Goal: Task Accomplishment & Management: Manage account settings

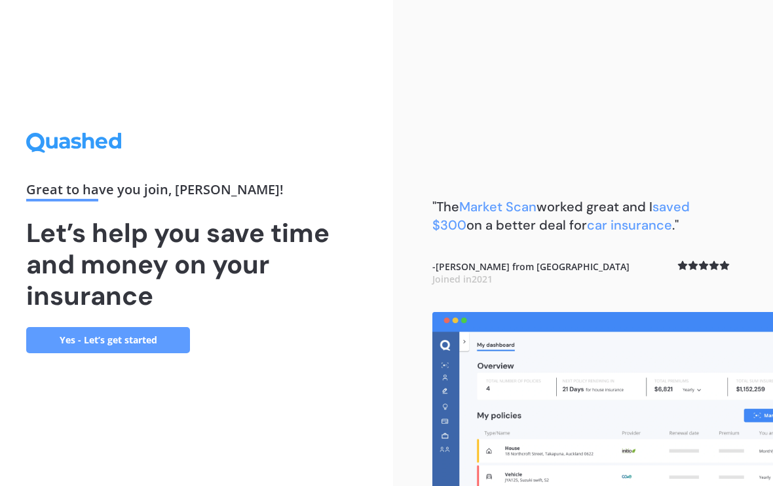
click at [143, 354] on link "Yes - Let’s get started" at bounding box center [108, 340] width 164 height 26
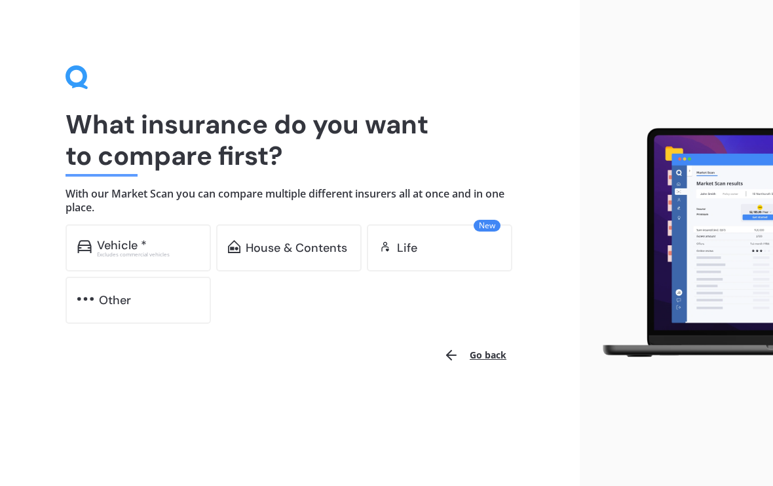
click at [289, 258] on div "House & Contents" at bounding box center [288, 248] width 145 height 47
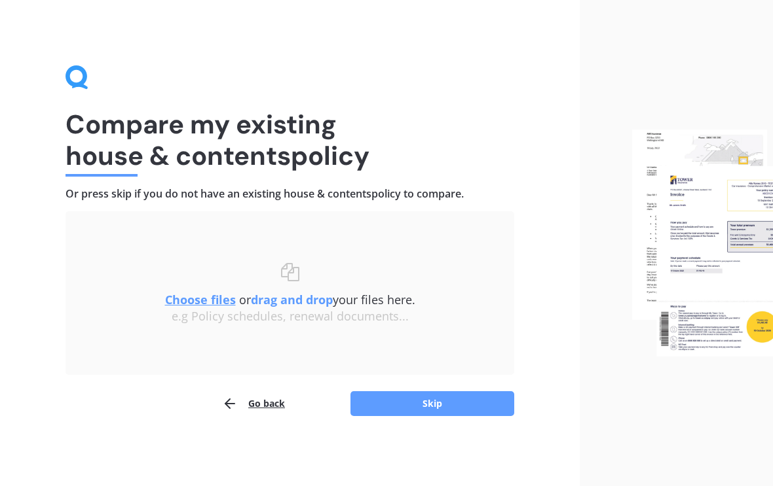
click at [423, 402] on button "Skip" at bounding box center [432, 404] width 164 height 25
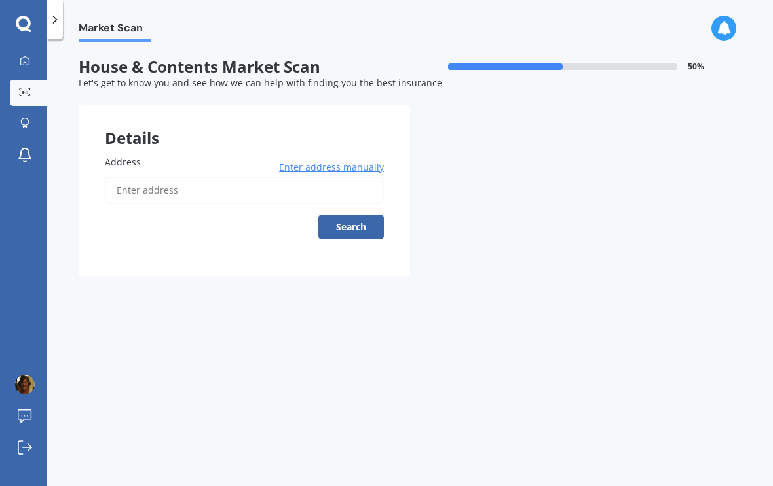
click at [126, 194] on input "Address" at bounding box center [244, 190] width 279 height 27
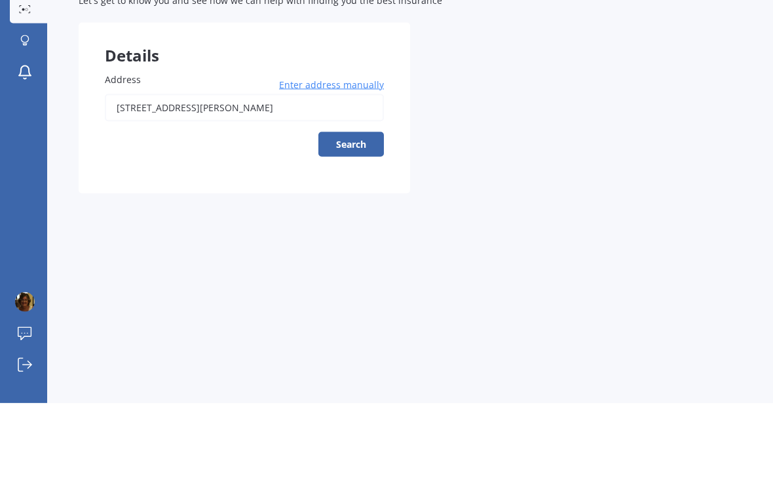
scroll to position [22, 0]
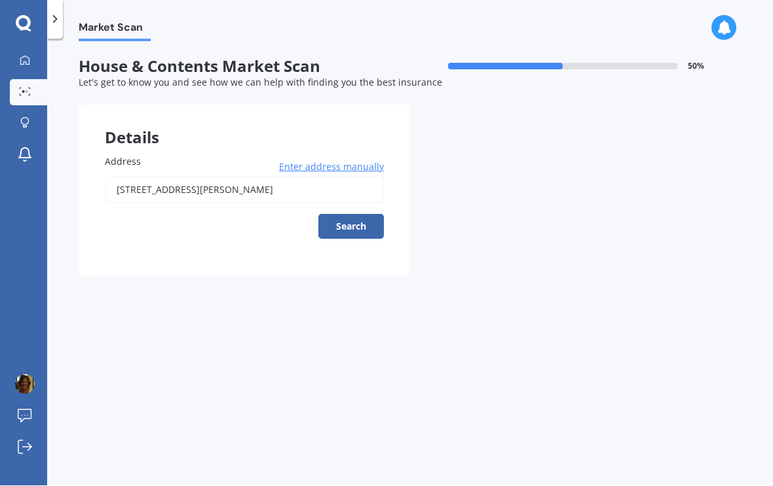
click at [223, 177] on input "46, Higginson Street" at bounding box center [244, 190] width 279 height 27
type input "46 Higginson Street, Ōtāne 4202"
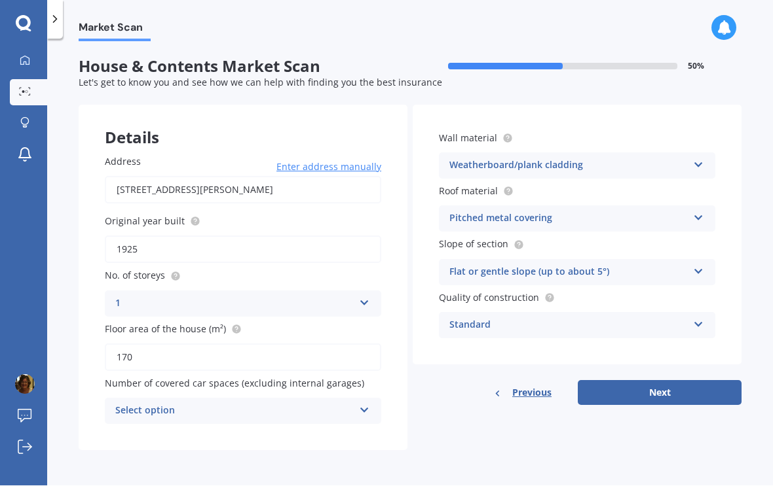
click at [360, 404] on icon at bounding box center [364, 408] width 11 height 9
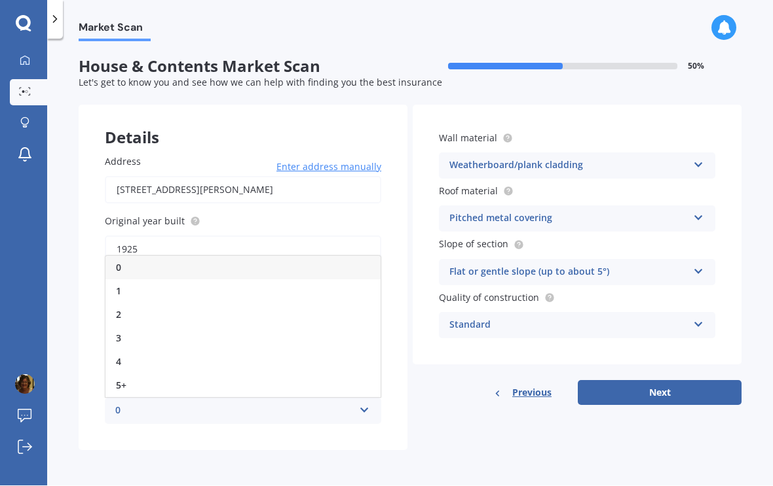
click at [149, 304] on div "2" at bounding box center [242, 316] width 275 height 24
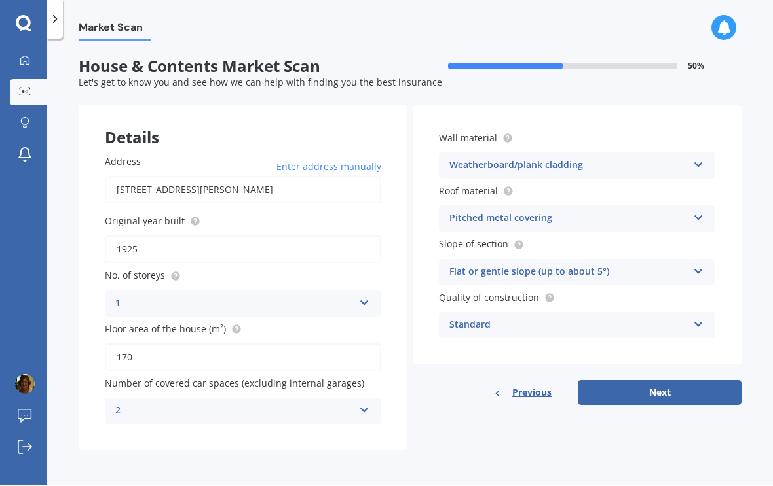
click at [695, 318] on icon at bounding box center [698, 322] width 11 height 9
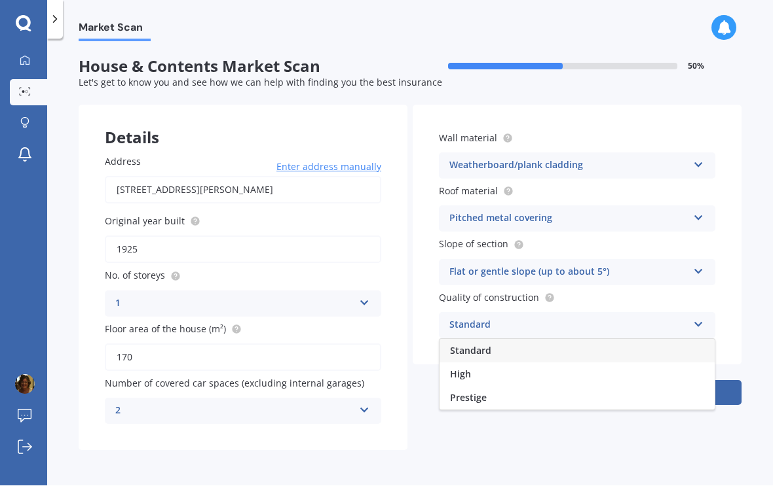
click at [747, 252] on div "Market Scan House & Contents Market Scan 50 % Let's get to know you and see how…" at bounding box center [409, 265] width 725 height 447
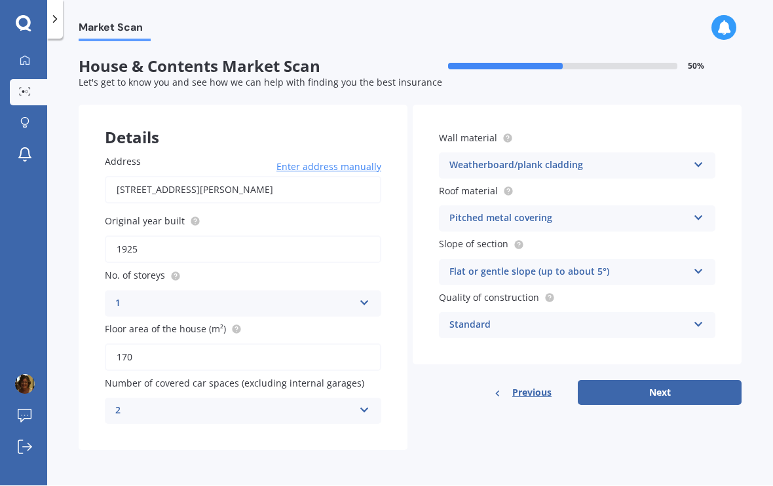
click at [697, 318] on icon at bounding box center [698, 322] width 11 height 9
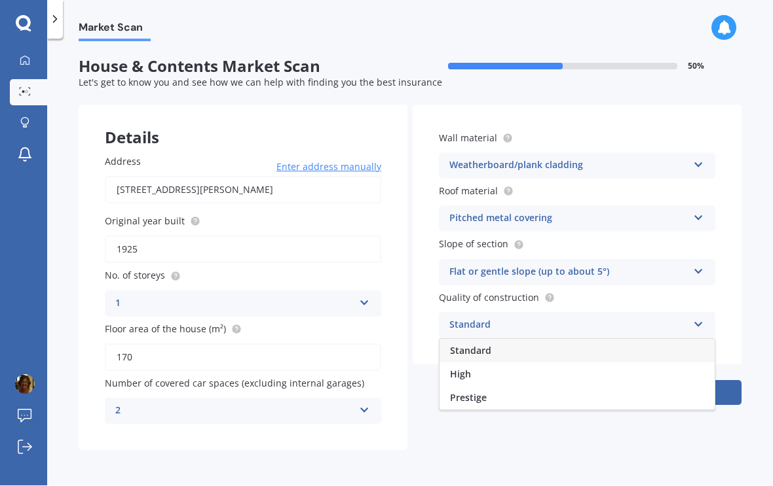
click at [568, 363] on div "High" at bounding box center [576, 375] width 275 height 24
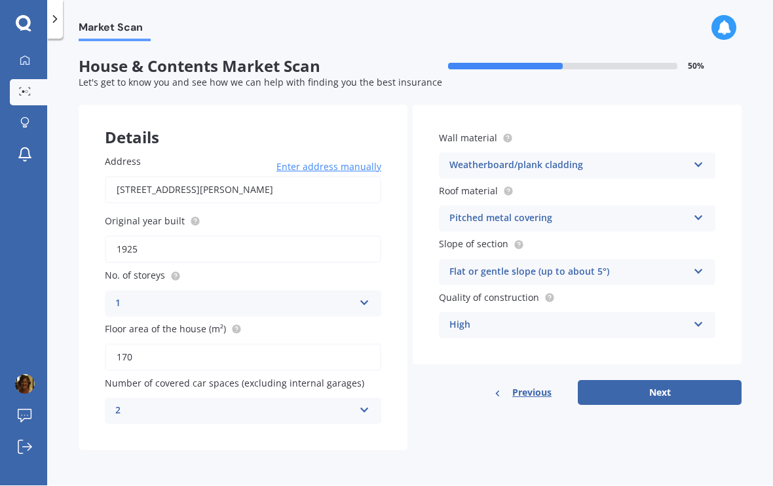
click at [659, 381] on button "Next" at bounding box center [659, 393] width 164 height 25
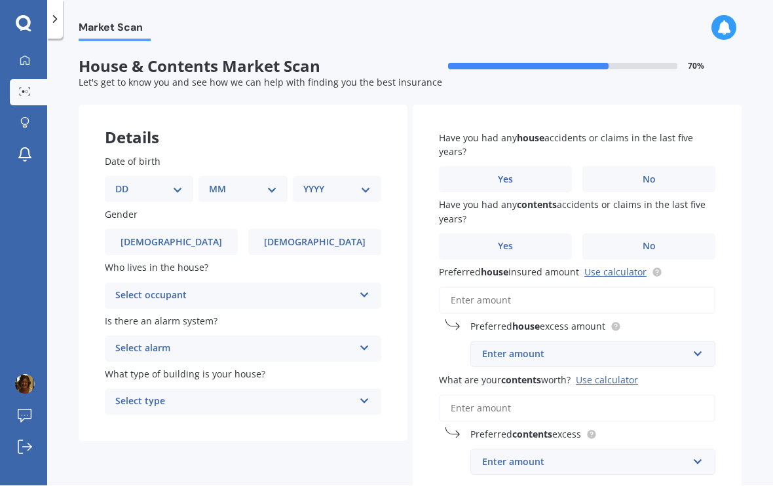
click at [177, 183] on select "DD 01 02 03 04 05 06 07 08 09 10 11 12 13 14 15 16 17 18 19 20 21 22 23 24 25 2…" at bounding box center [148, 190] width 67 height 14
select select "21"
click at [276, 183] on select "MM 01 02 03 04 05 06 07 08 09 10 11 12" at bounding box center [245, 190] width 62 height 14
select select "02"
click at [365, 183] on select "YYYY 2009 2008 2007 2006 2005 2004 2003 2002 2001 2000 1999 1998 1997 1996 1995…" at bounding box center [334, 190] width 62 height 14
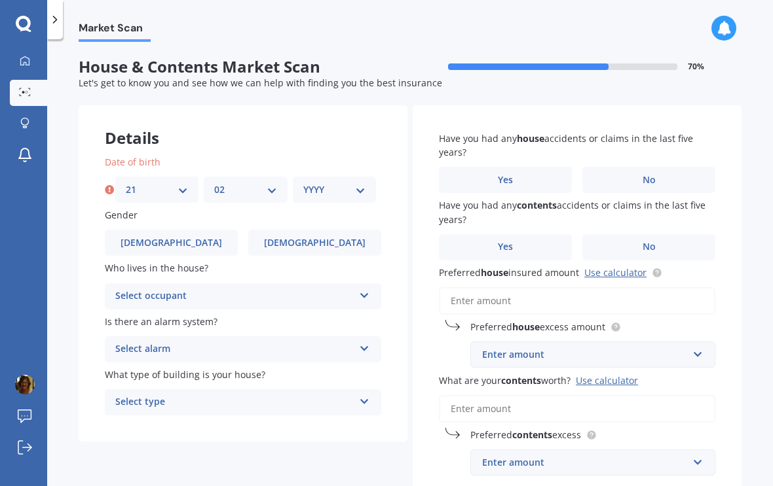
select select "1960"
click at [329, 238] on span "Female" at bounding box center [314, 243] width 101 height 11
click at [0, 0] on input "Female" at bounding box center [0, 0] width 0 height 0
click at [359, 283] on div "Select occupant Owner Owner + Boarder" at bounding box center [243, 296] width 276 height 26
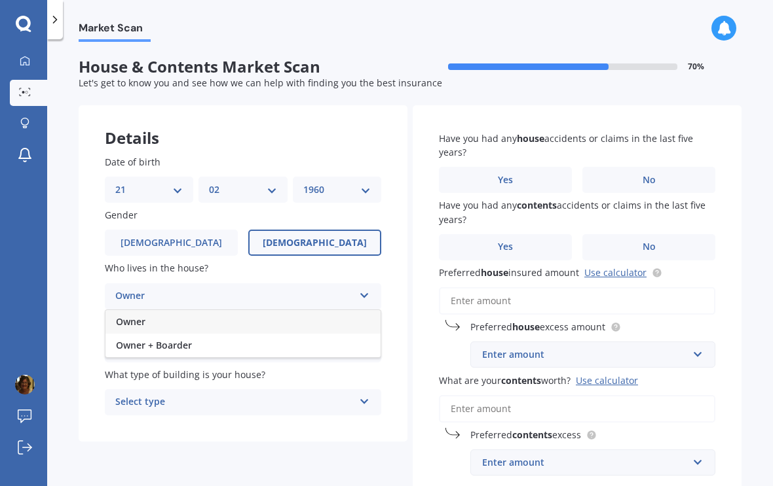
click at [353, 310] on div "Owner" at bounding box center [242, 322] width 275 height 24
click at [365, 342] on icon at bounding box center [364, 346] width 11 height 9
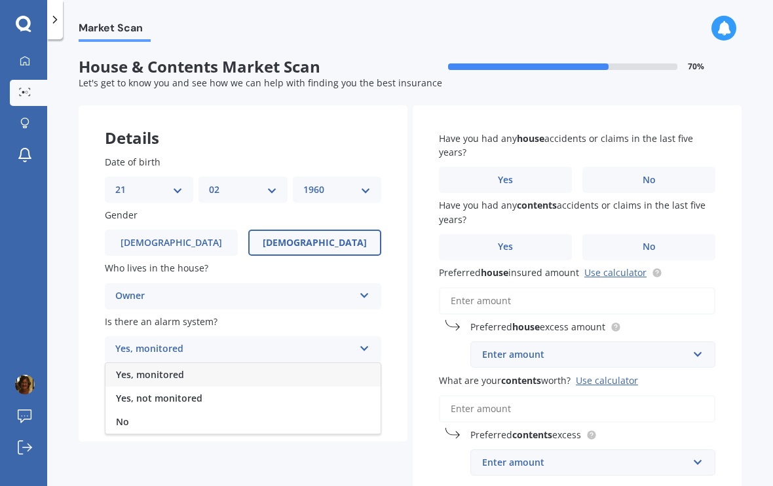
click at [356, 363] on div "Yes, monitored" at bounding box center [242, 375] width 275 height 24
click at [367, 395] on icon at bounding box center [364, 399] width 11 height 9
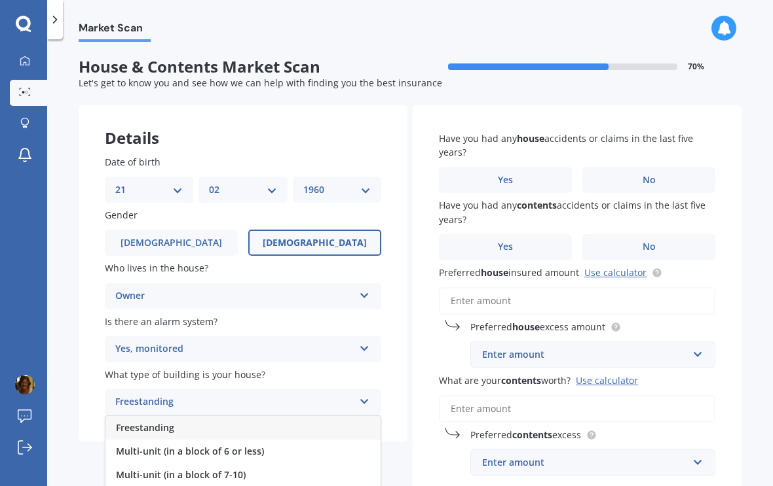
click at [340, 416] on div "Freestanding" at bounding box center [242, 428] width 275 height 24
click at [653, 175] on span "No" at bounding box center [648, 180] width 13 height 11
click at [0, 0] on input "No" at bounding box center [0, 0] width 0 height 0
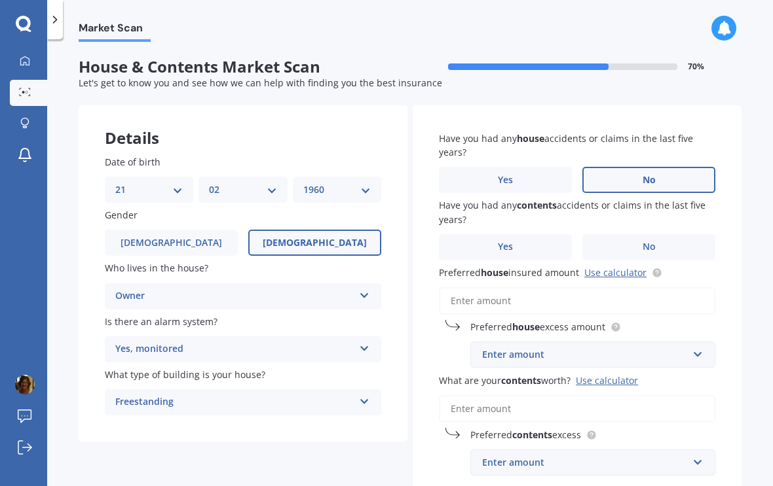
click at [509, 242] on span "Yes" at bounding box center [505, 247] width 15 height 11
click at [0, 0] on input "Yes" at bounding box center [0, 0] width 0 height 0
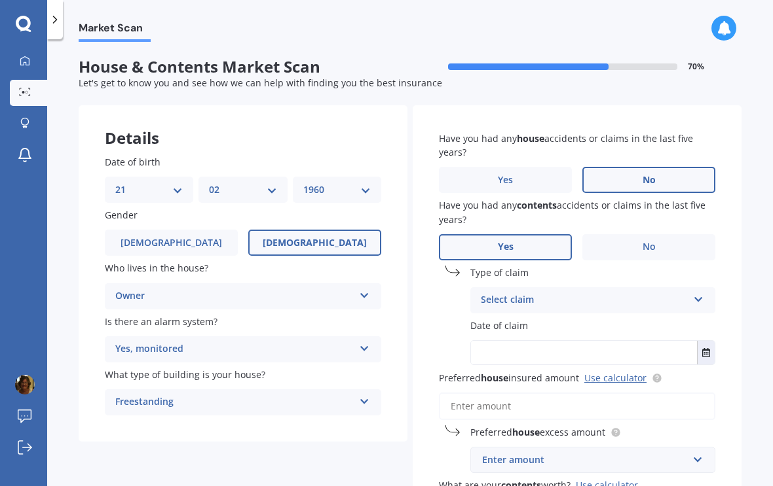
click at [688, 287] on div "Select claim Accidental damage Broken glass Earthquake Fire Flood Fusion Gradua…" at bounding box center [592, 300] width 245 height 26
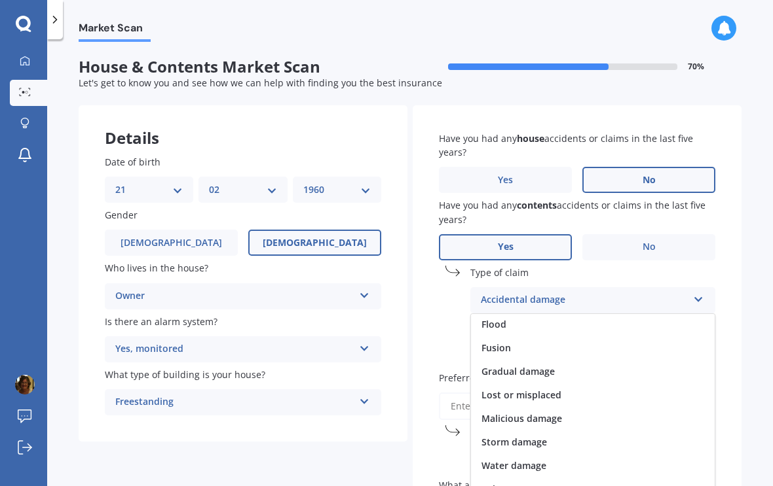
scroll to position [96, 0]
click at [539, 389] on span "Lost or misplaced" at bounding box center [521, 395] width 80 height 12
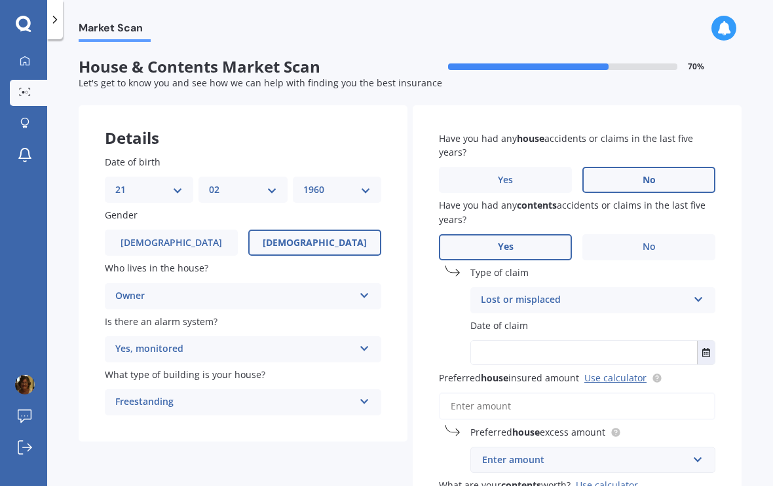
click at [693, 319] on label "Date of claim" at bounding box center [590, 326] width 240 height 14
click at [709, 348] on icon "Select date" at bounding box center [706, 352] width 8 height 9
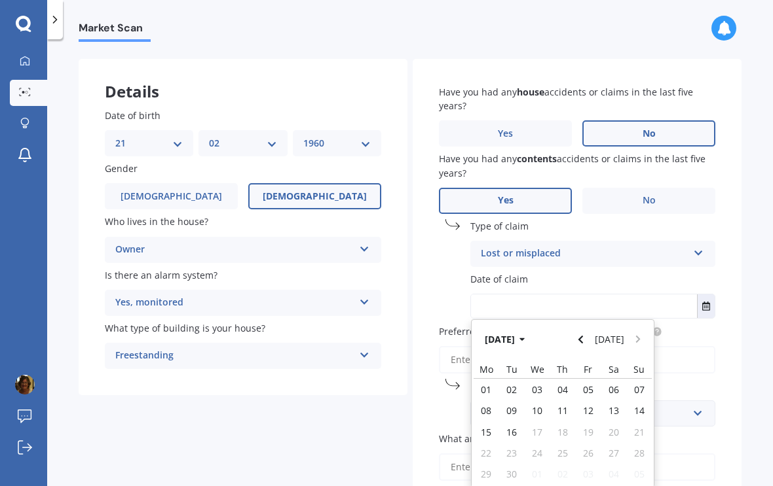
scroll to position [68, 0]
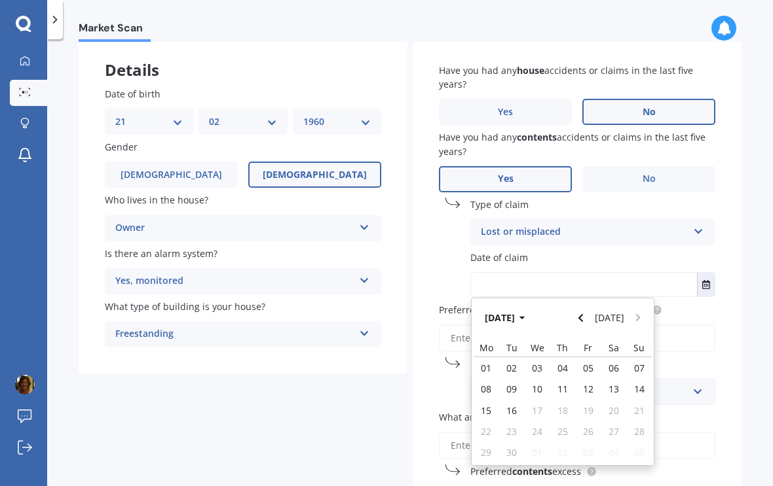
click at [534, 306] on button "Sep 2025" at bounding box center [507, 318] width 56 height 24
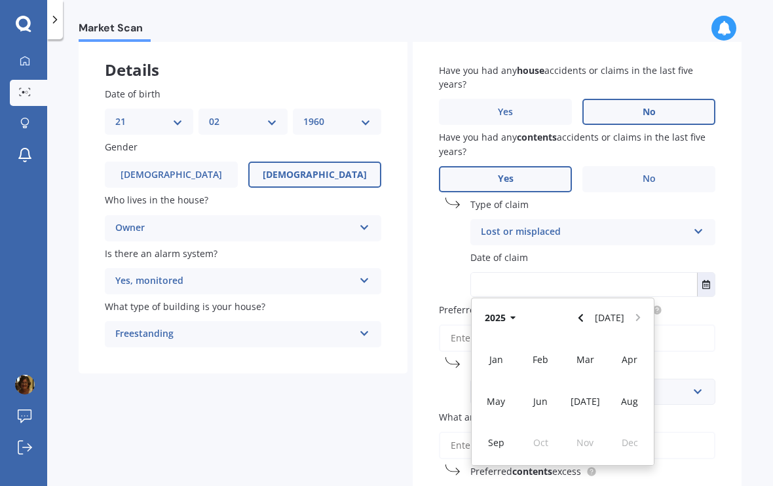
click at [513, 306] on button "2025" at bounding box center [502, 318] width 47 height 24
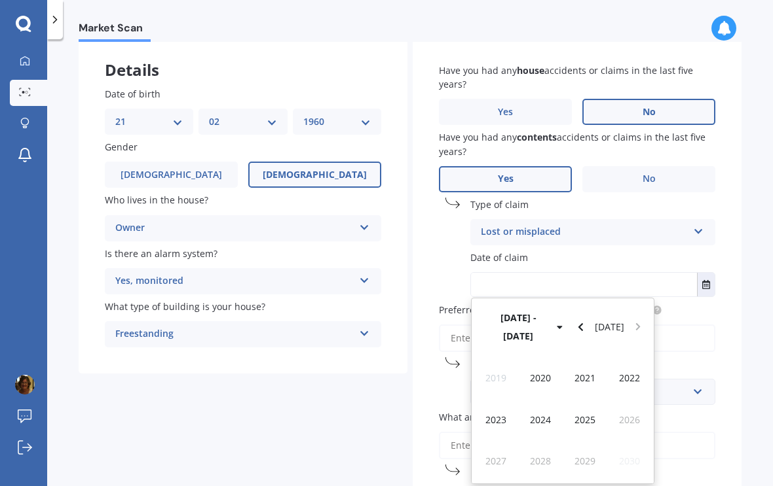
click at [499, 414] on span "2023" at bounding box center [495, 420] width 21 height 12
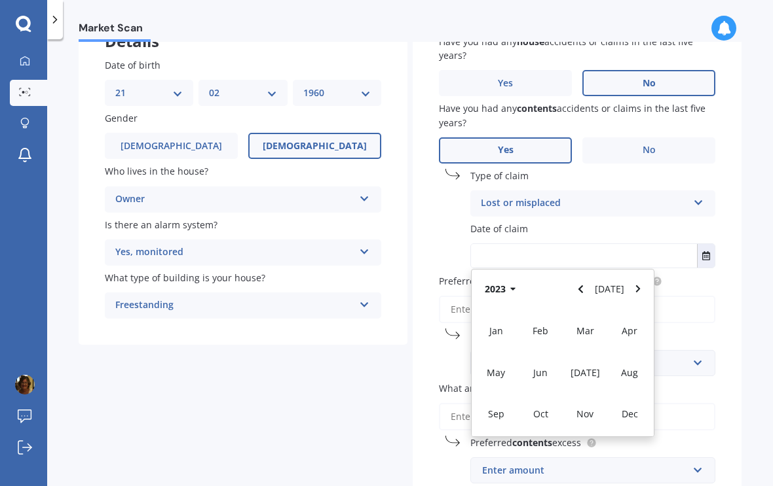
scroll to position [105, 0]
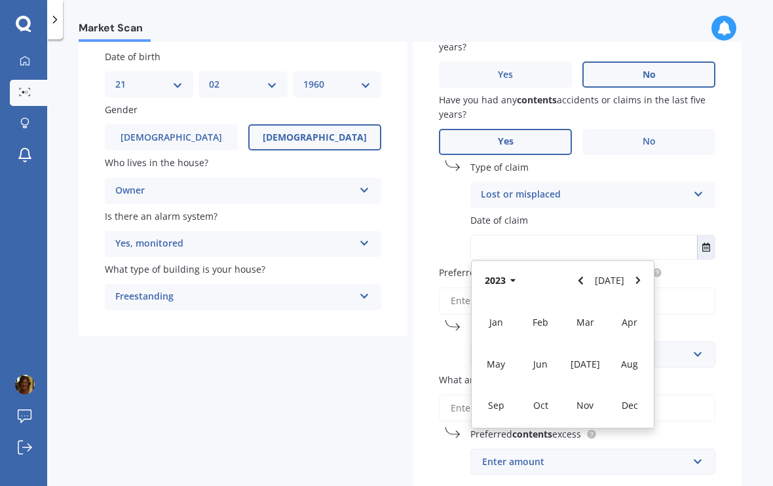
click at [630, 399] on span "Dec" at bounding box center [629, 405] width 16 height 12
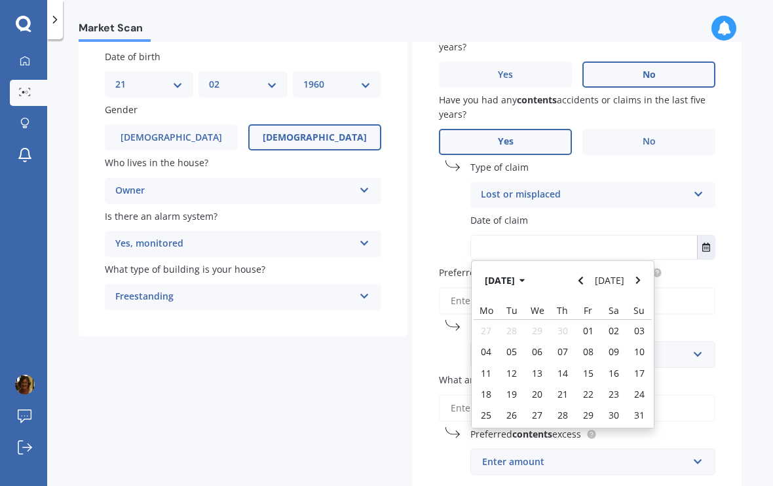
click at [591, 346] on span "08" at bounding box center [588, 352] width 10 height 12
type input "08/12/2023"
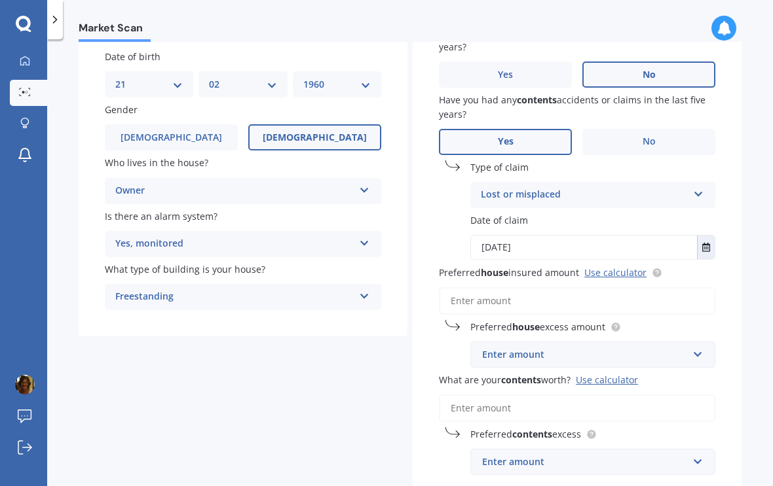
click at [479, 287] on input "Preferred house insured amount Use calculator" at bounding box center [577, 300] width 276 height 27
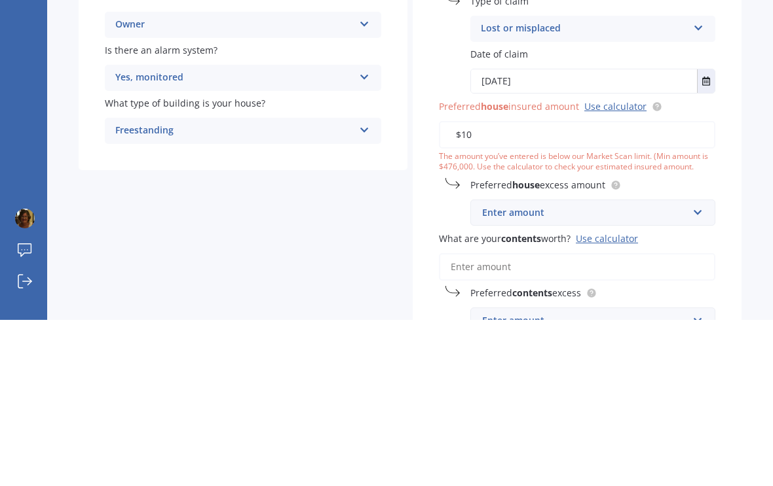
type input "$1"
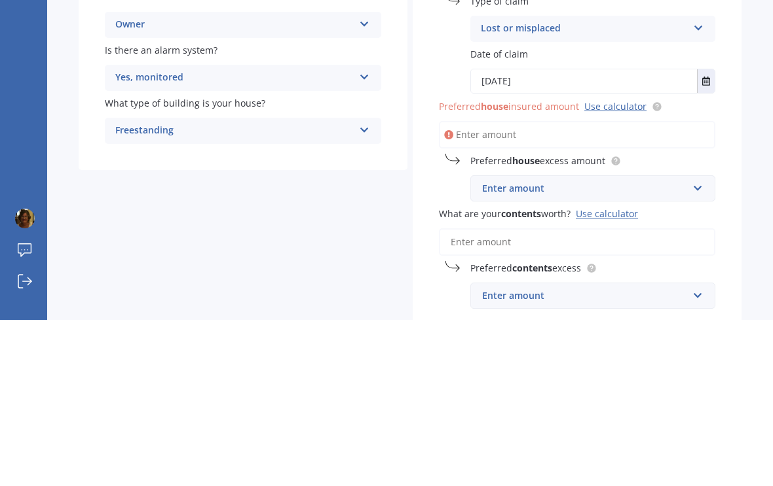
scroll to position [163, 0]
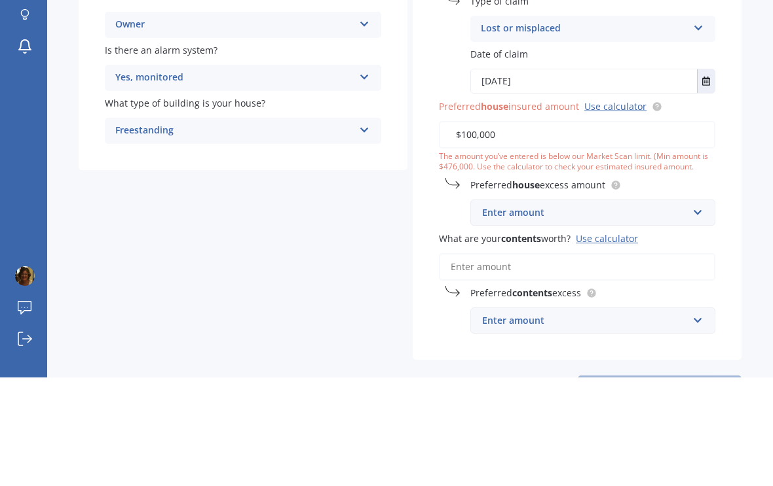
type input "$1,000,000"
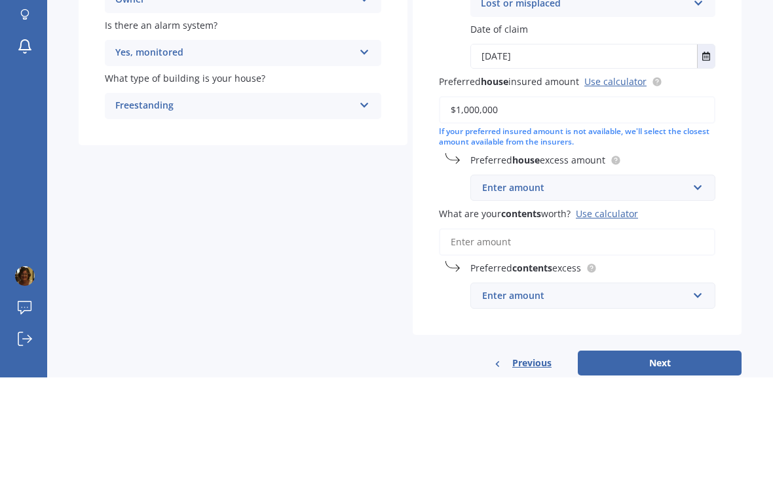
scroll to position [187, 0]
click at [694, 285] on input "text" at bounding box center [587, 297] width 233 height 25
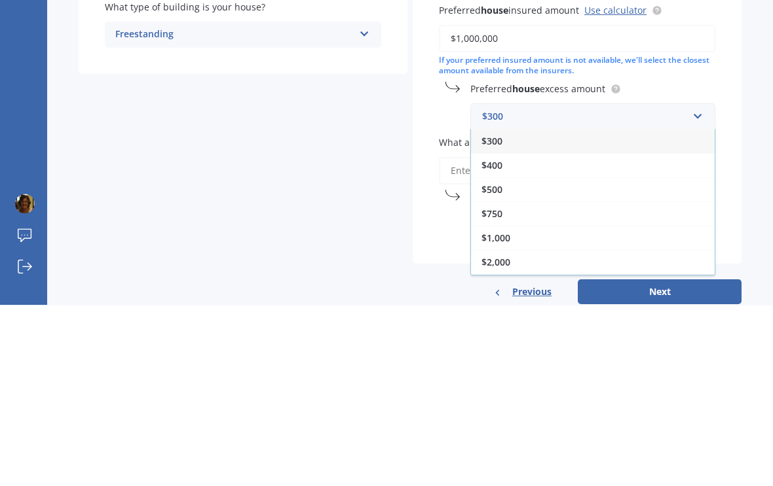
click at [596, 310] on div "$300" at bounding box center [593, 322] width 244 height 24
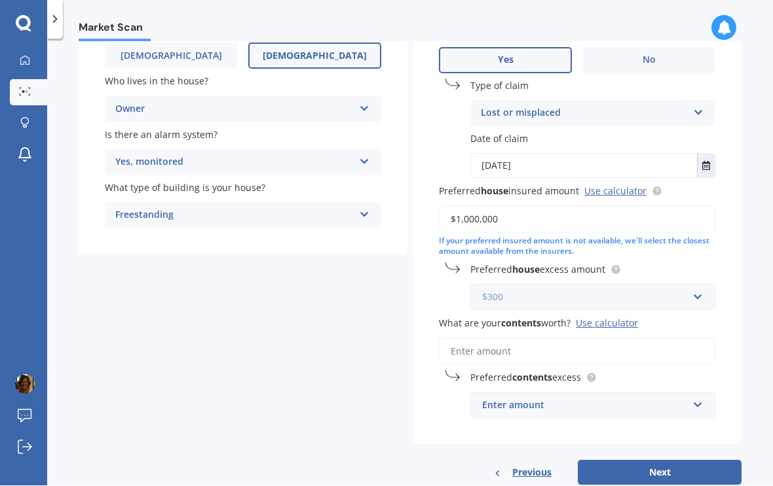
click at [696, 285] on input "text" at bounding box center [587, 297] width 233 height 25
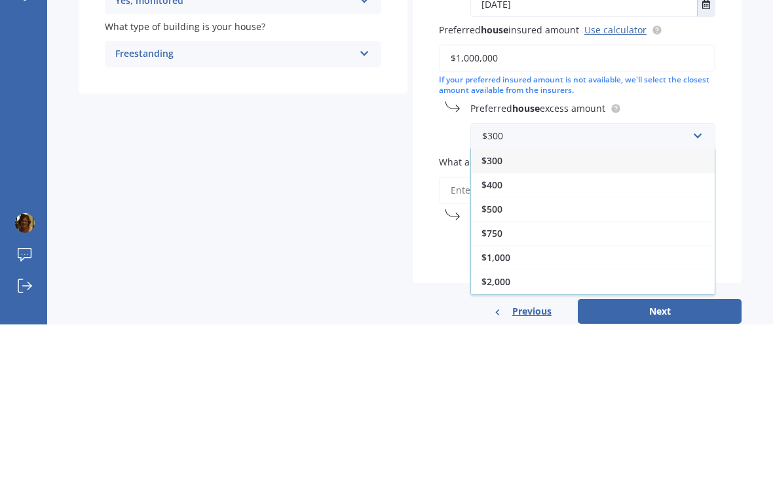
click at [503, 359] on div "$500" at bounding box center [593, 371] width 244 height 24
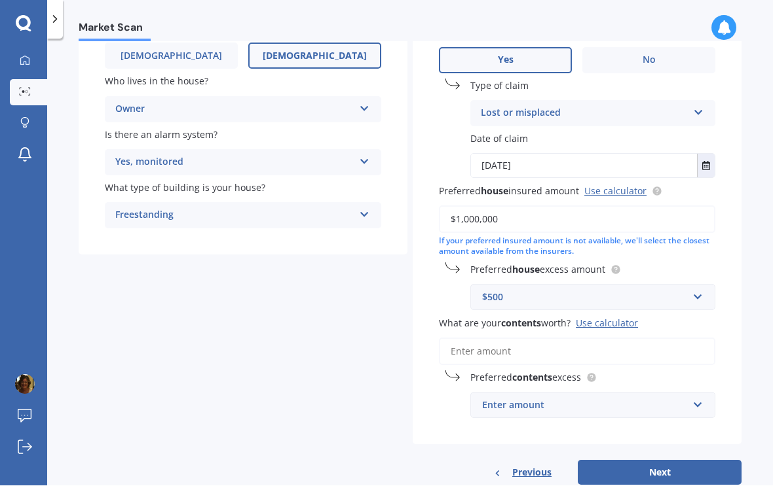
click at [463, 338] on input "What are your contents worth? Use calculator" at bounding box center [577, 351] width 276 height 27
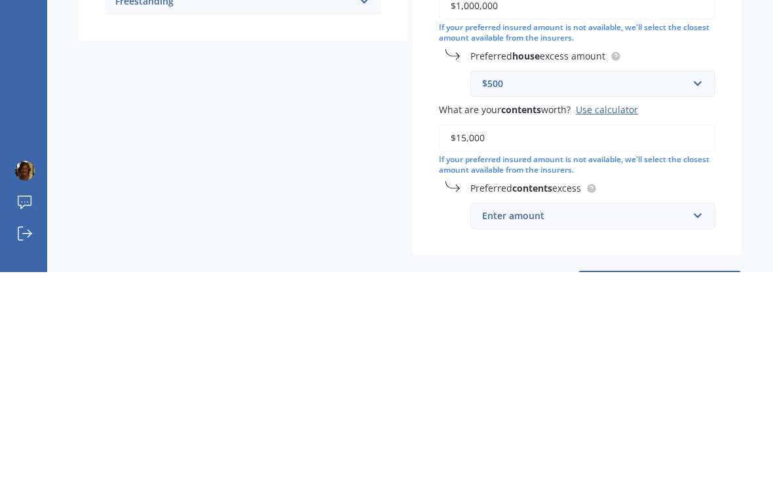
type input "$150,000"
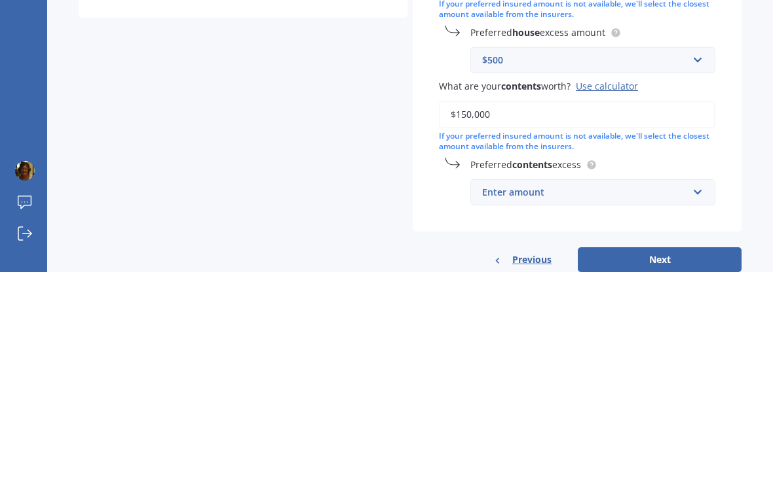
scroll to position [210, 0]
click at [690, 394] on input "text" at bounding box center [587, 406] width 233 height 25
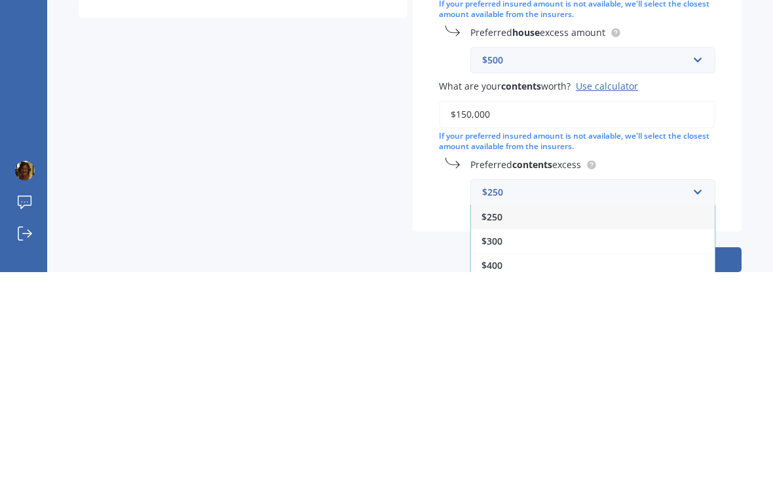
click at [551, 419] on div "$250" at bounding box center [593, 431] width 244 height 24
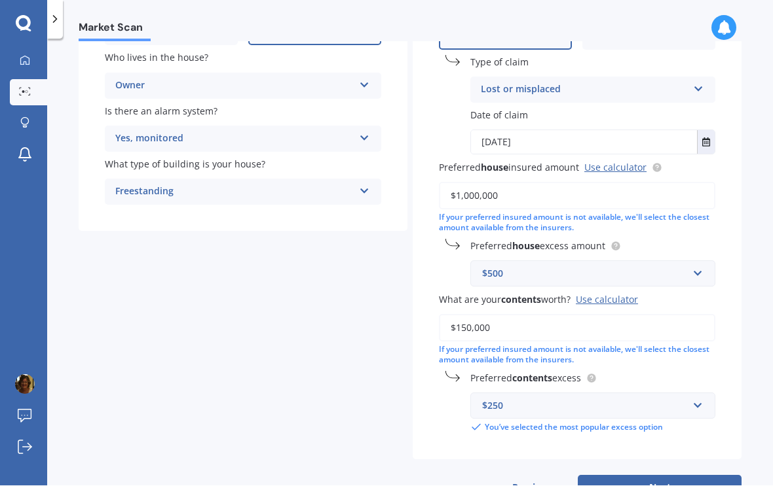
click at [642, 476] on button "Next" at bounding box center [659, 488] width 164 height 25
select select "21"
select select "02"
select select "1960"
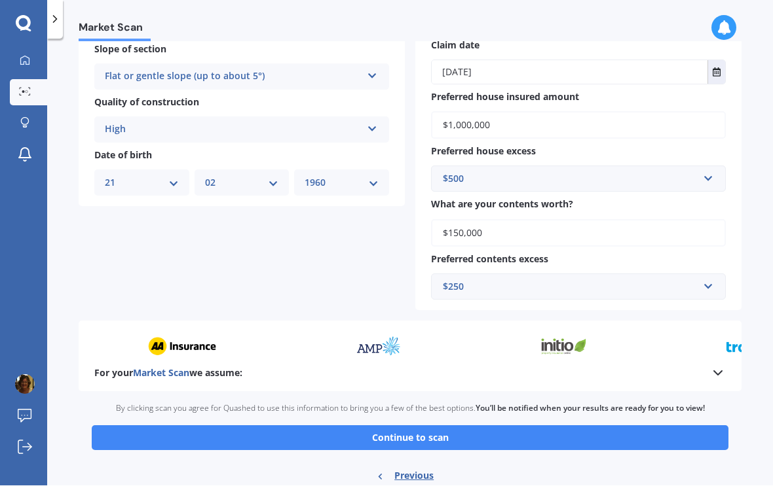
scroll to position [450, 0]
click at [418, 426] on button "Continue to scan" at bounding box center [410, 438] width 636 height 25
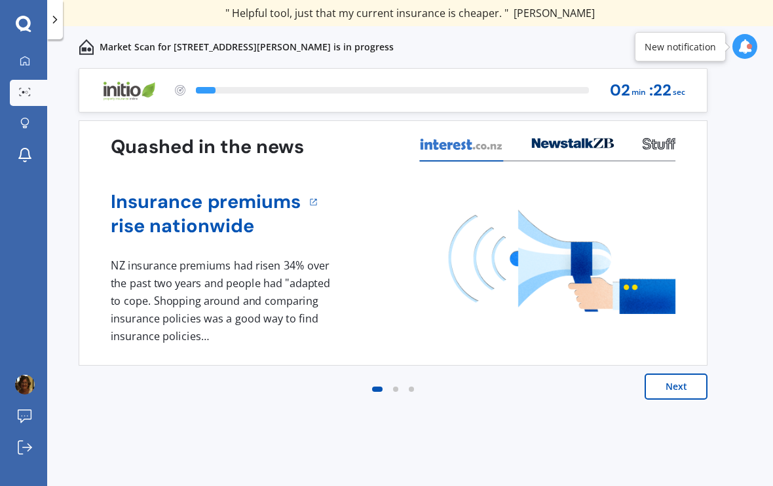
click at [666, 383] on button "Next" at bounding box center [675, 387] width 63 height 26
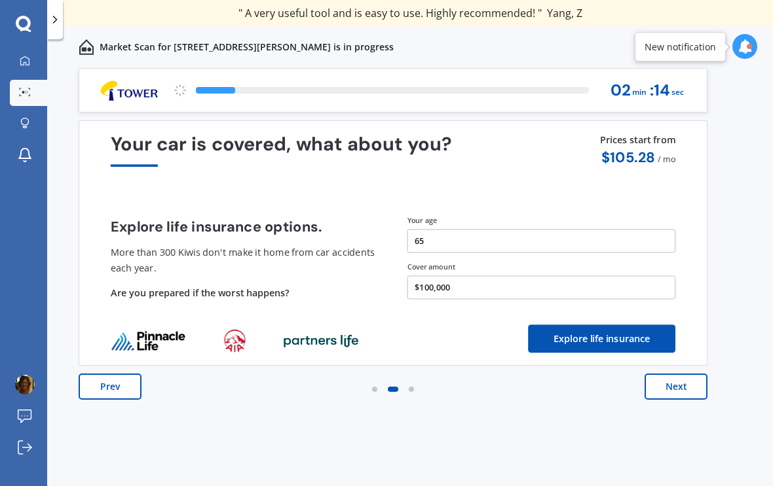
click at [678, 383] on button "Next" at bounding box center [675, 387] width 63 height 26
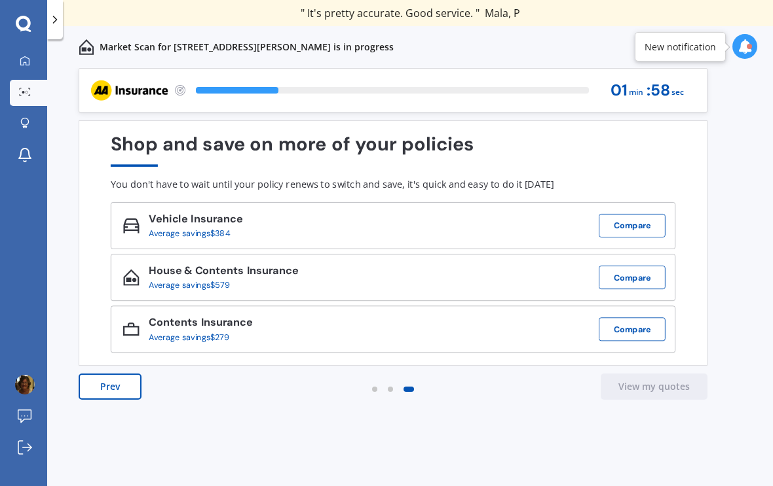
click at [619, 324] on button "Compare" at bounding box center [631, 330] width 67 height 24
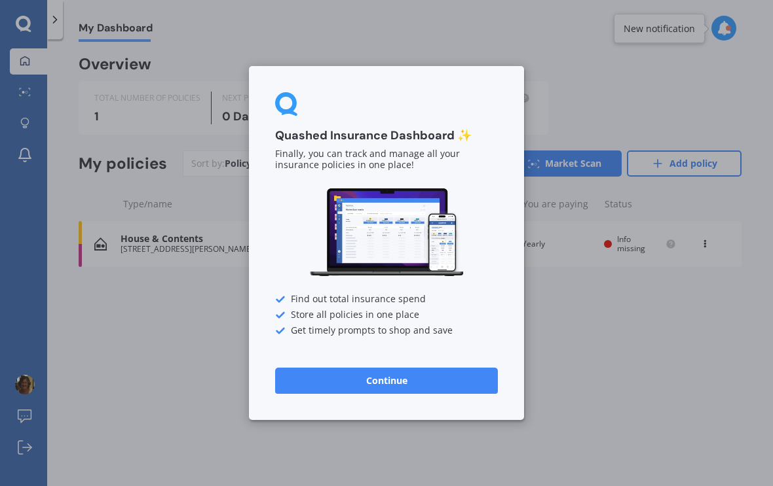
click at [401, 381] on button "Continue" at bounding box center [386, 381] width 223 height 26
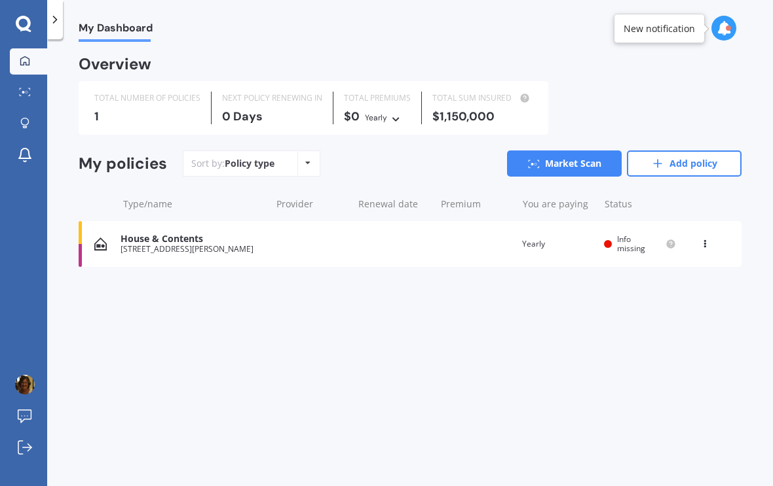
click at [626, 240] on span "Info missing" at bounding box center [631, 244] width 28 height 20
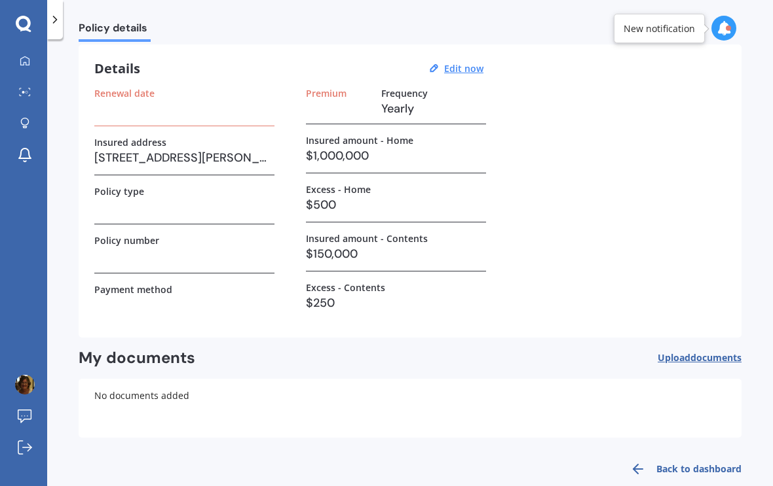
scroll to position [43, 0]
click at [718, 33] on icon at bounding box center [723, 28] width 14 height 14
click at [688, 359] on span "Upload documents" at bounding box center [699, 359] width 84 height 10
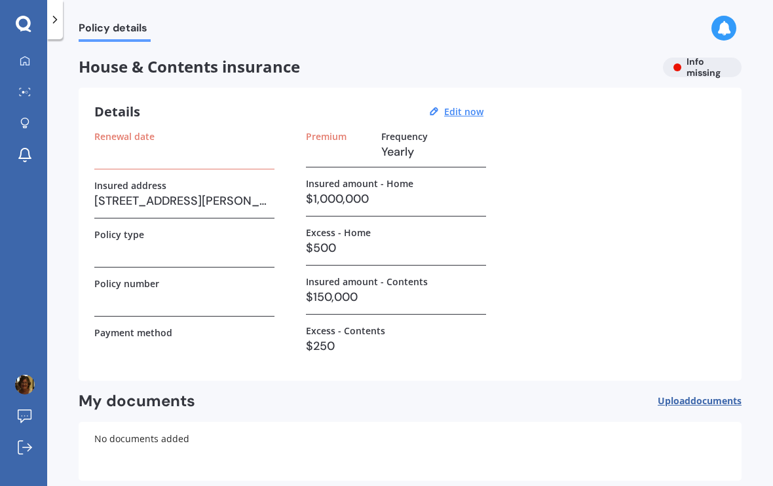
scroll to position [0, 0]
click at [126, 159] on h3 at bounding box center [184, 152] width 180 height 20
click at [153, 157] on h3 at bounding box center [184, 152] width 180 height 20
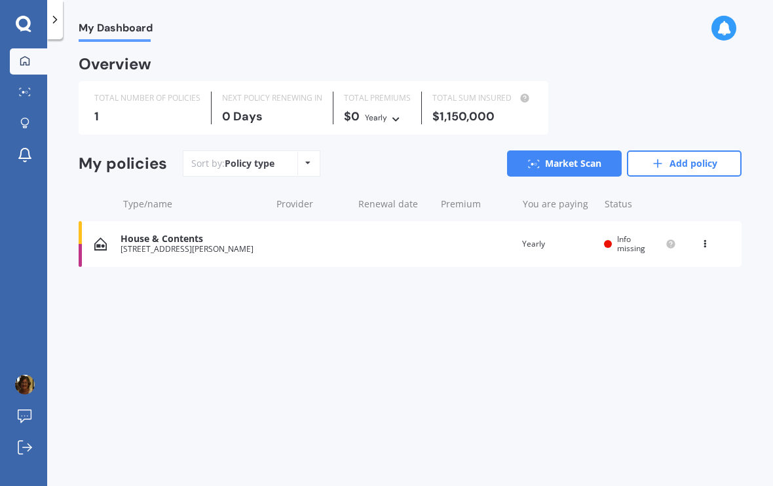
click at [621, 246] on span "Info missing" at bounding box center [631, 244] width 28 height 20
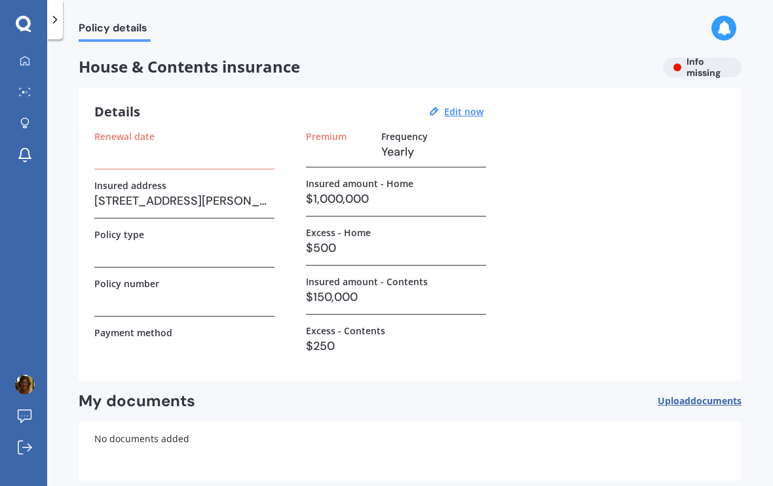
click at [689, 64] on div "House & Contents insurance Info missing" at bounding box center [410, 68] width 663 height 20
click at [450, 113] on u "Edit now" at bounding box center [463, 111] width 39 height 12
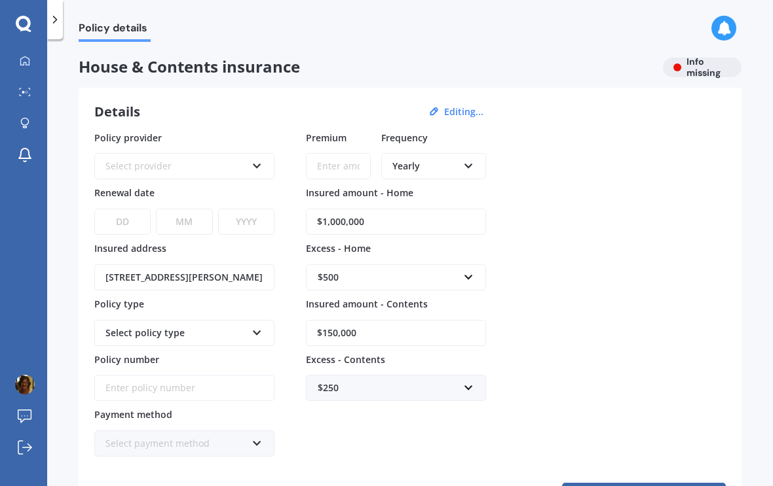
click at [258, 168] on icon at bounding box center [256, 163] width 11 height 9
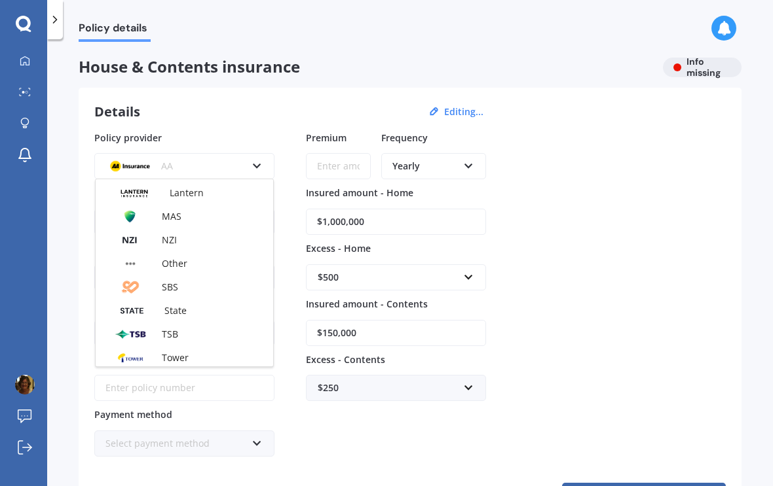
scroll to position [259, 0]
click at [184, 306] on span "State" at bounding box center [175, 308] width 22 height 12
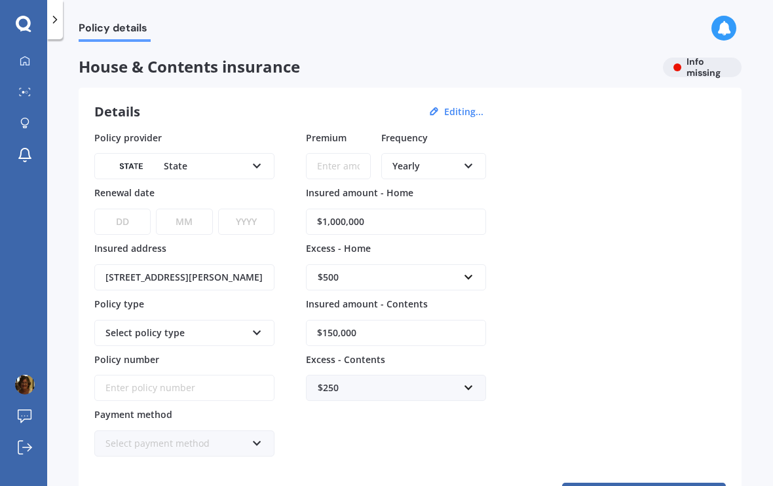
click at [127, 219] on select "DD 01 02 03 04 05 06 07 08 09 10 11 12 13 14 15 16 17 18 19 20 21 22 23 24 25 2…" at bounding box center [122, 222] width 56 height 26
select select "15"
click at [200, 223] on select "MM 01 02 03 04 05 06 07 08 09 10 11 12" at bounding box center [184, 222] width 56 height 26
select select "10"
click at [253, 224] on select "YYYY 2027 2026 2025 2024 2023 2022 2021 2020 2019 2018 2017 2016 2015 2014 2013…" at bounding box center [246, 222] width 56 height 26
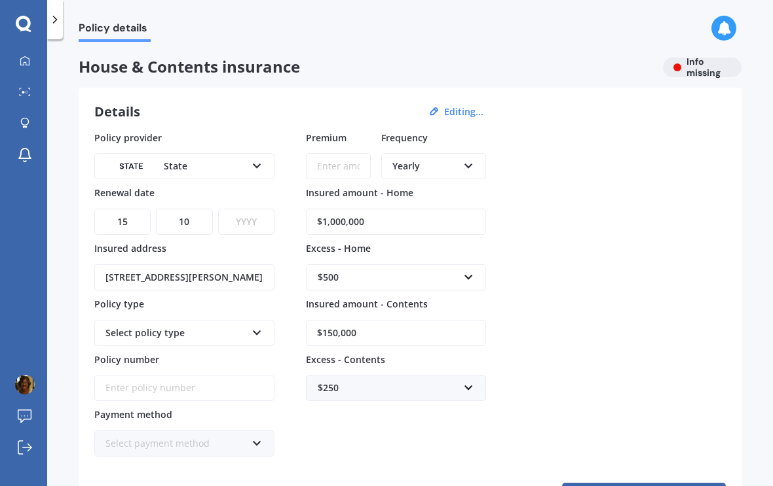
select select "2025"
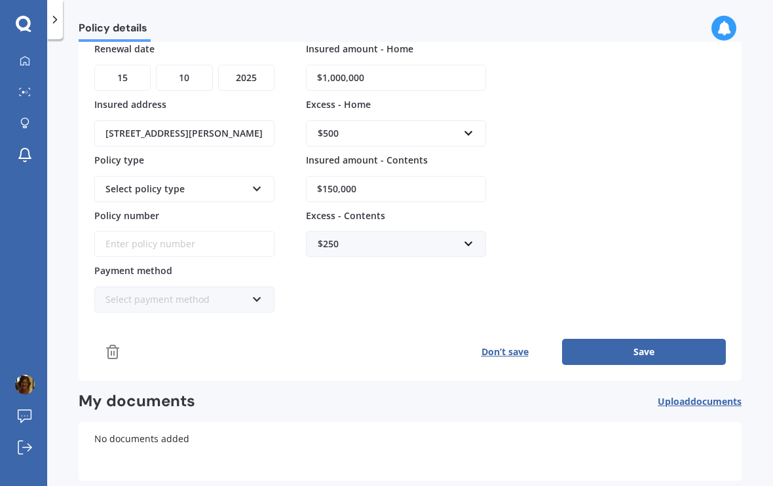
scroll to position [147, 0]
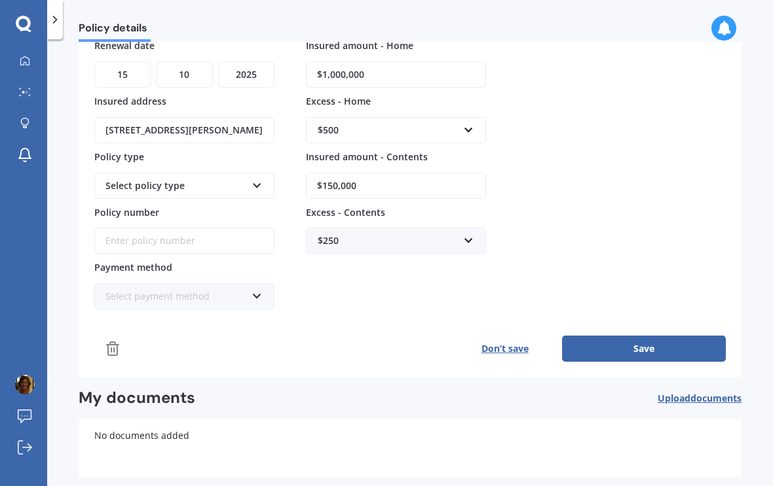
click at [635, 345] on button "Save" at bounding box center [644, 349] width 164 height 26
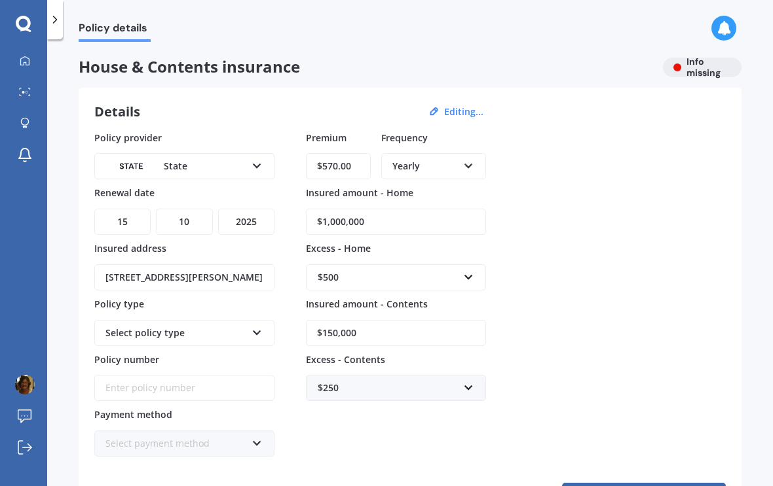
type input "$5,700.00"
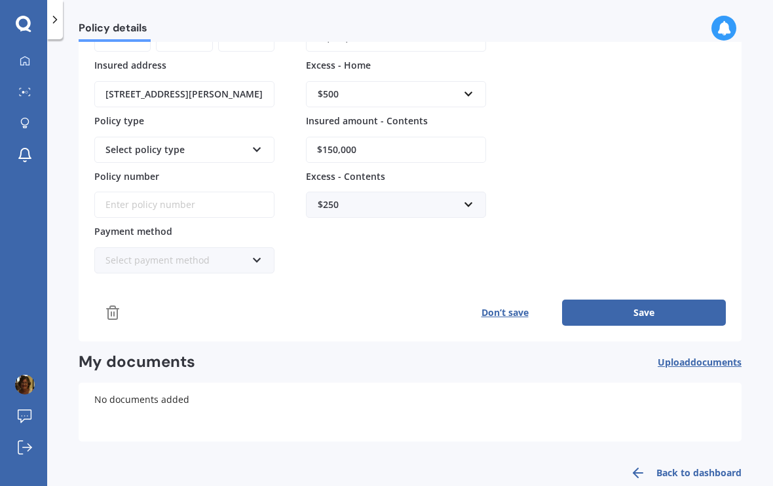
scroll to position [183, 0]
click at [689, 169] on div "Policy provider State AA AMI AMP ANZ ASB Ando BNZ Co-Operative Bank FMG Initio …" at bounding box center [409, 111] width 631 height 327
click at [640, 310] on button "Save" at bounding box center [644, 314] width 164 height 26
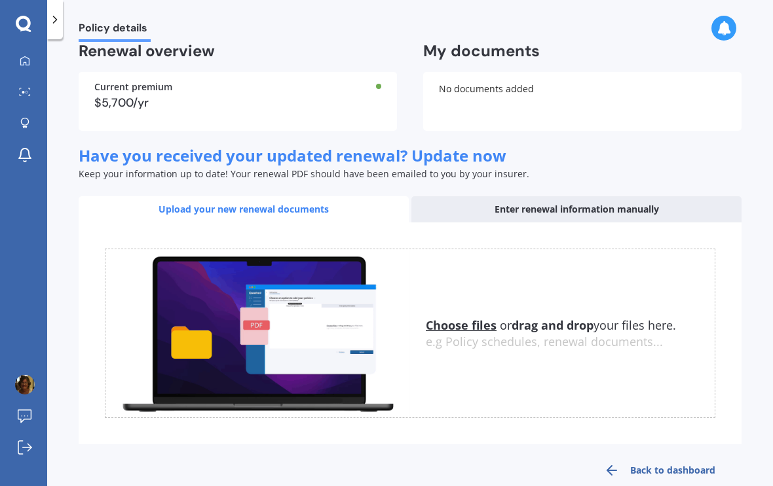
scroll to position [350, 0]
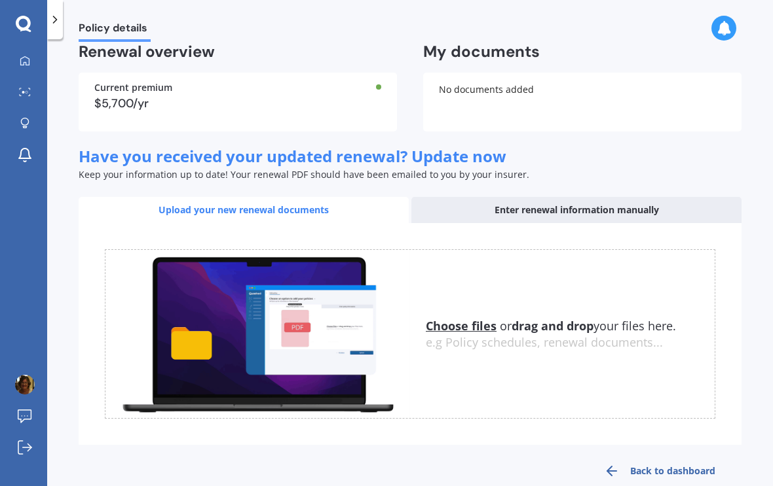
click at [364, 206] on div "Upload your new renewal documents" at bounding box center [244, 210] width 330 height 26
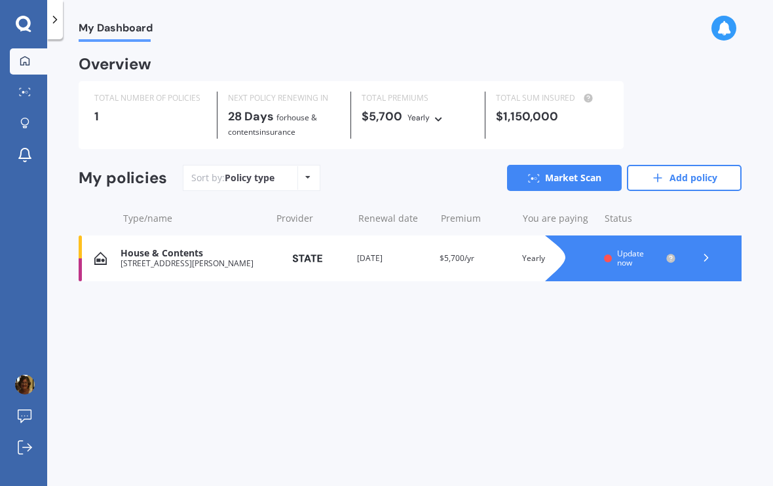
click at [612, 254] on div "Update now" at bounding box center [640, 258] width 72 height 19
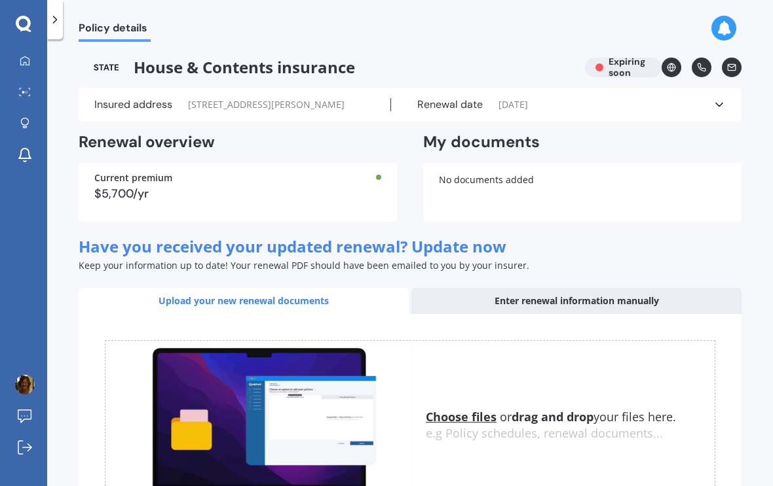
click at [700, 181] on div "No documents added" at bounding box center [582, 192] width 318 height 59
click at [359, 185] on div "Current premium $5,700/yr" at bounding box center [238, 192] width 318 height 59
